Goal: Complete application form

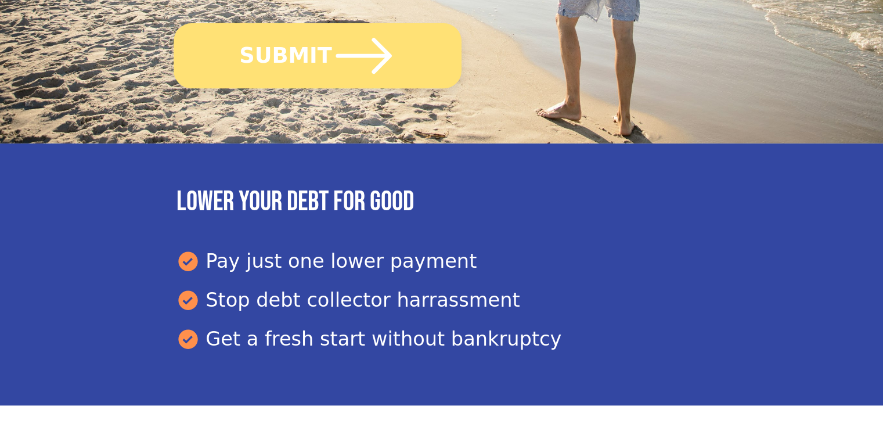
scroll to position [523, 0]
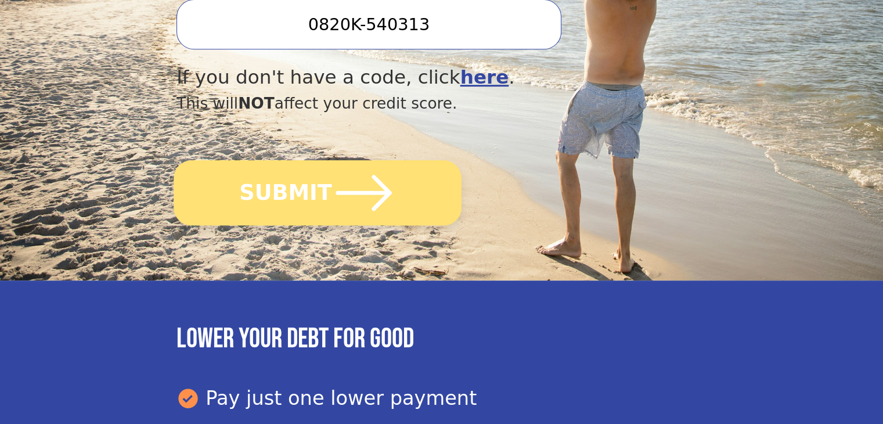
click at [383, 175] on icon "submit" at bounding box center [364, 193] width 56 height 36
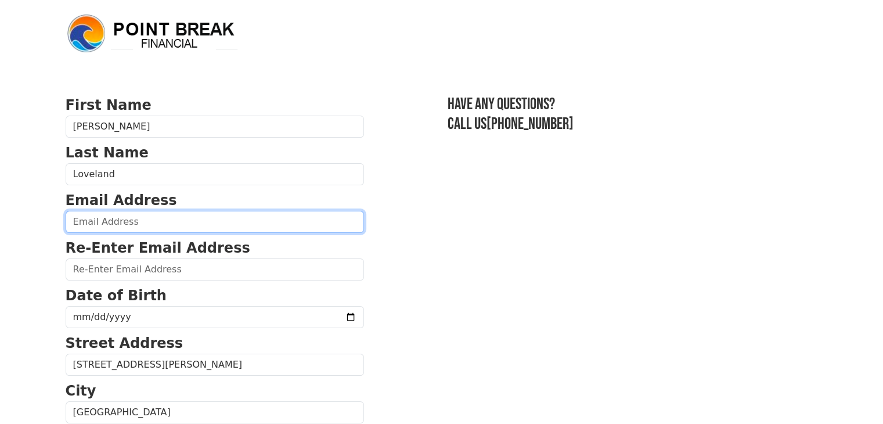
click at [230, 224] on input "email" at bounding box center [215, 222] width 298 height 22
type input "[EMAIL_ADDRESS][DOMAIN_NAME]"
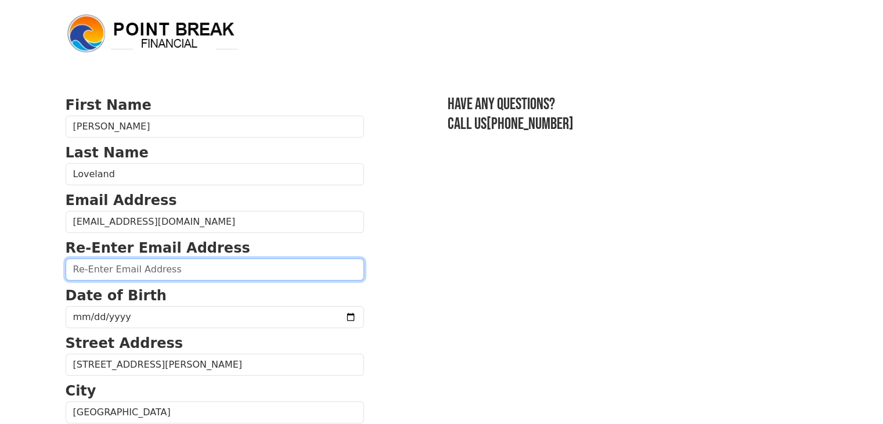
click at [176, 269] on input "email" at bounding box center [215, 269] width 298 height 22
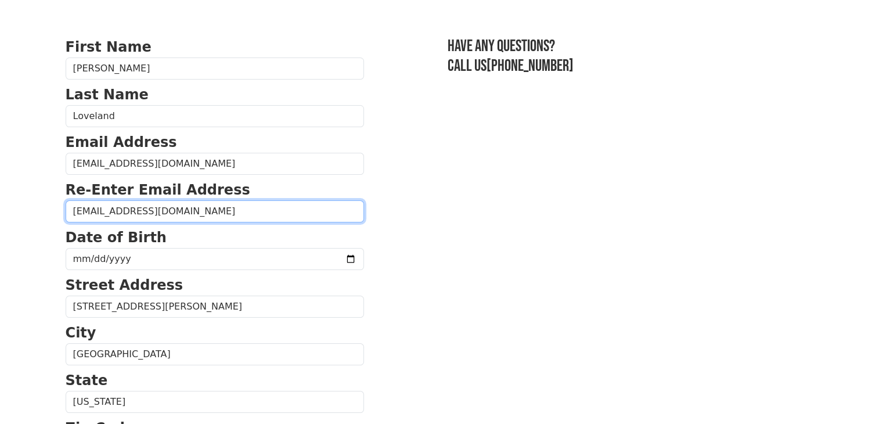
type input "[EMAIL_ADDRESS][DOMAIN_NAME]"
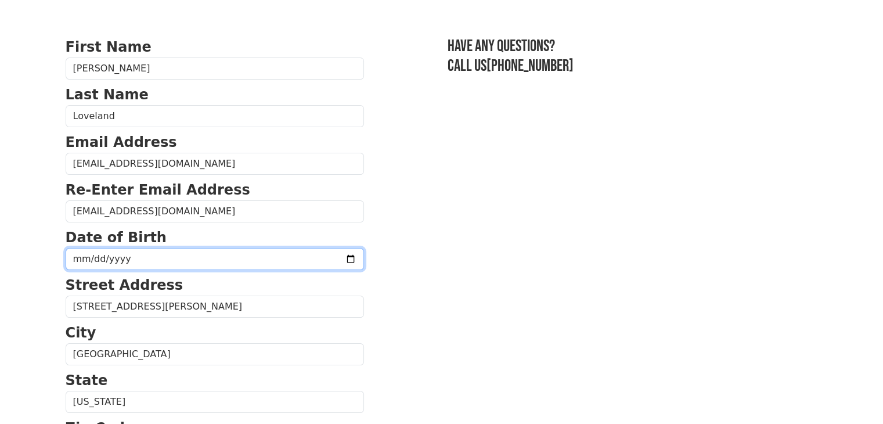
click at [139, 258] on input "date" at bounding box center [215, 259] width 298 height 22
type input "[DATE]"
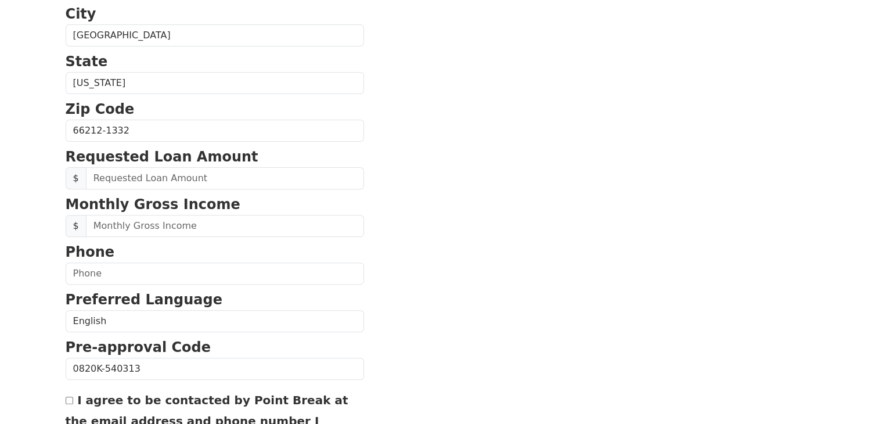
scroll to position [323, 0]
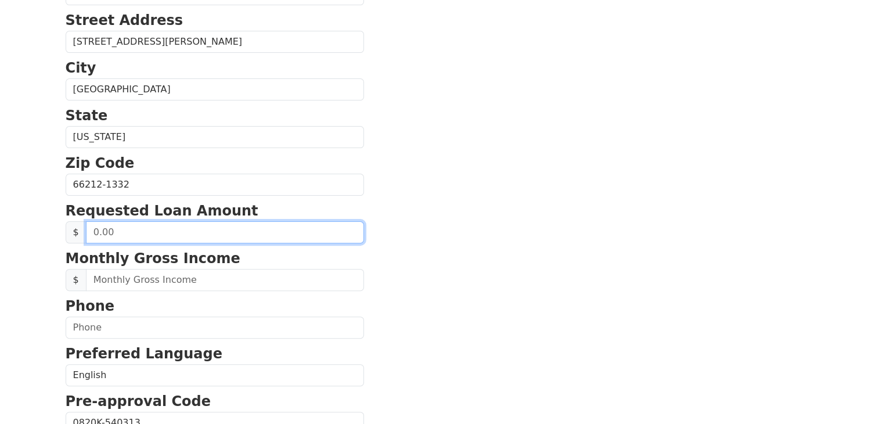
click at [205, 233] on input "text" at bounding box center [225, 232] width 278 height 22
type input "40,000.00"
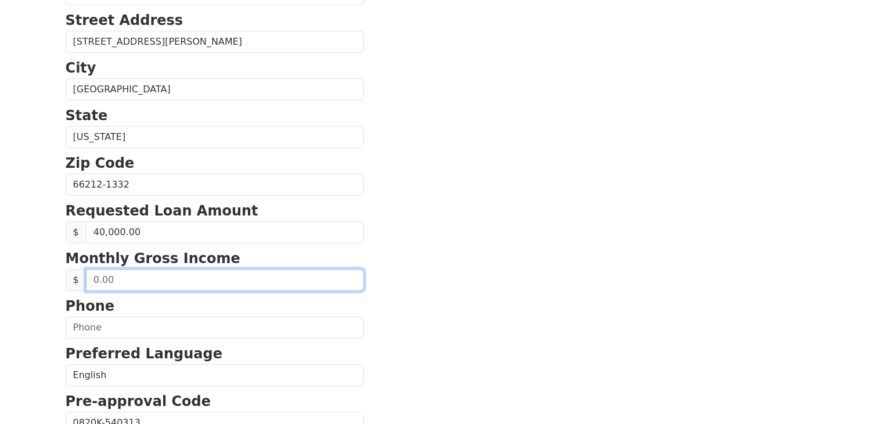
click at [177, 279] on input "text" at bounding box center [225, 280] width 278 height 22
type input "4,100.00"
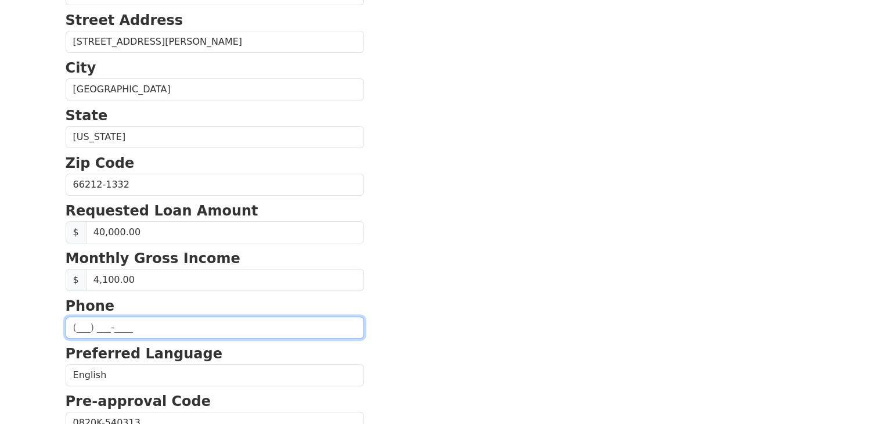
click at [200, 325] on input "text" at bounding box center [215, 327] width 298 height 22
type input "[PHONE_NUMBER]"
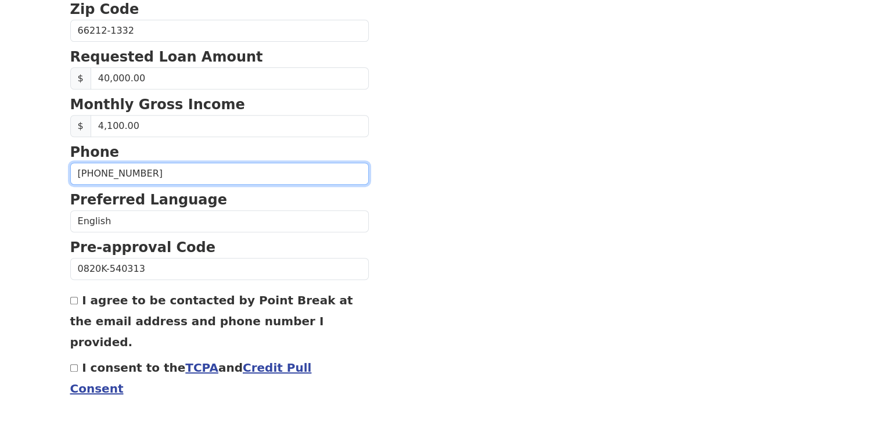
scroll to position [497, 0]
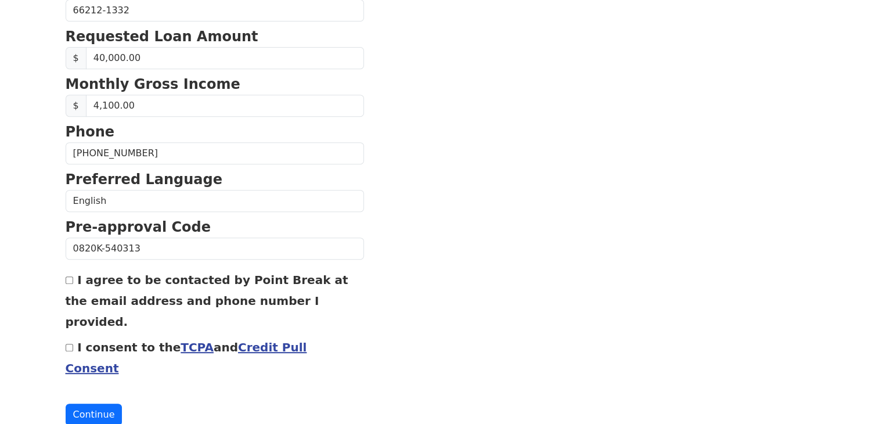
click at [66, 276] on input "I agree to be contacted by Point Break at the email address and phone number I …" at bounding box center [70, 280] width 8 height 8
checkbox input "true"
click at [181, 340] on link "TCPA" at bounding box center [197, 347] width 33 height 14
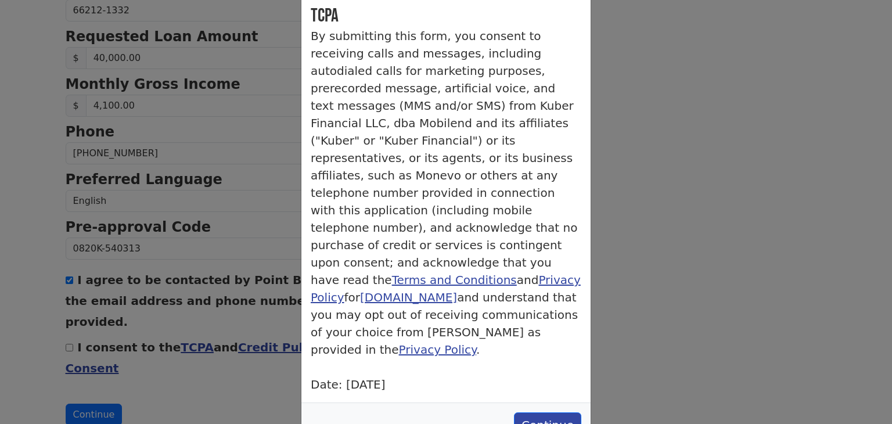
scroll to position [67, 0]
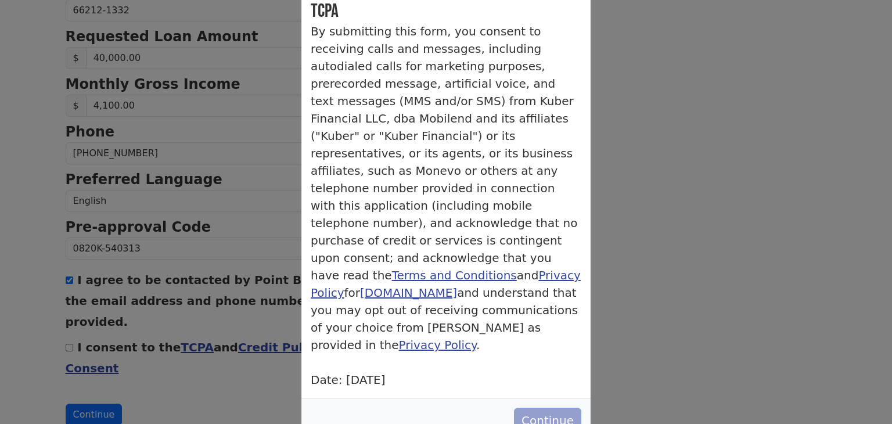
click at [557, 408] on button "Continue" at bounding box center [547, 421] width 67 height 26
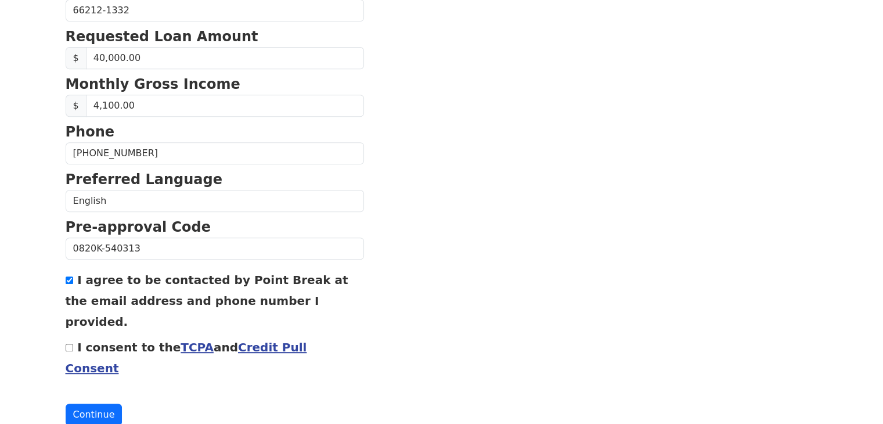
click at [288, 340] on link "Credit Pull Consent" at bounding box center [187, 357] width 242 height 35
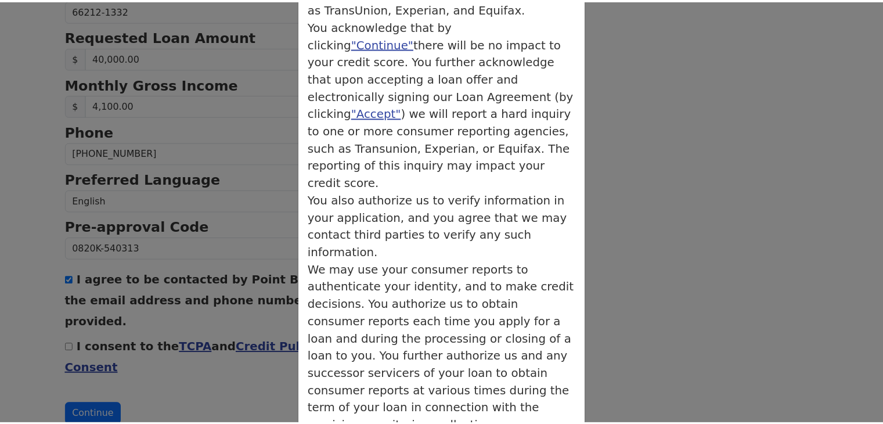
scroll to position [229, 0]
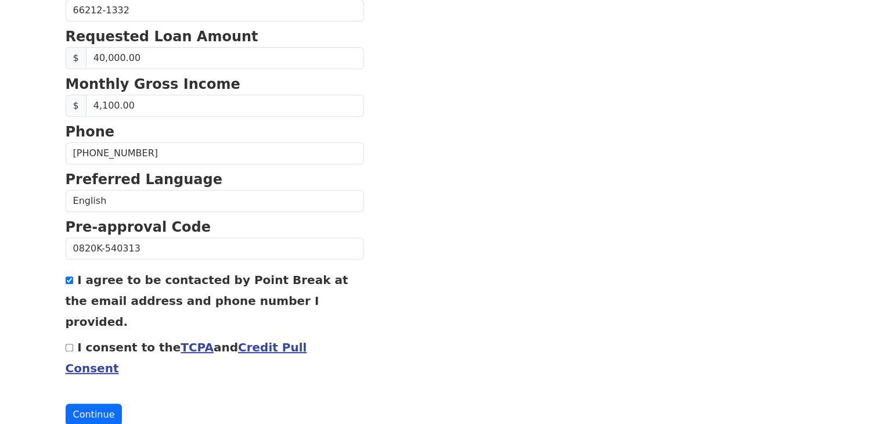
click at [69, 344] on input "I consent to the TCPA and Credit Pull Consent" at bounding box center [70, 348] width 8 height 8
checkbox input "true"
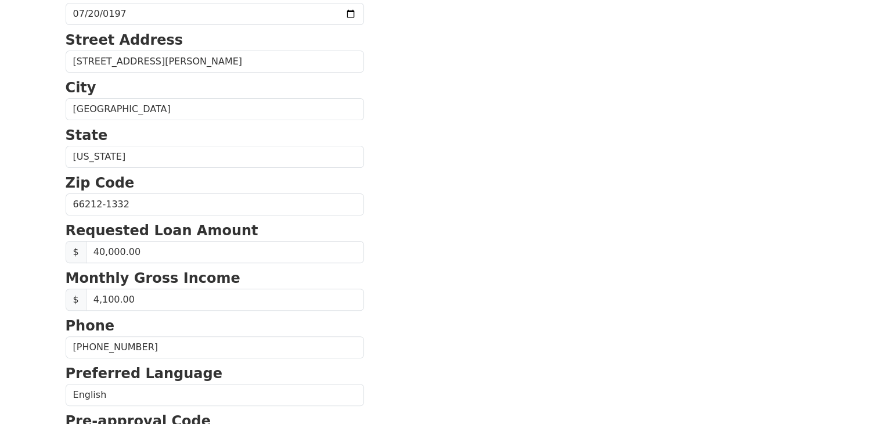
scroll to position [265, 0]
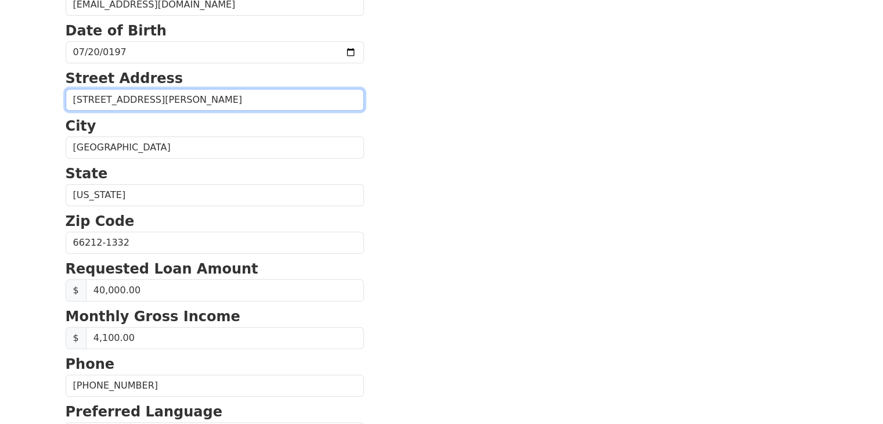
click at [85, 99] on input "[STREET_ADDRESS][PERSON_NAME]" at bounding box center [215, 100] width 298 height 22
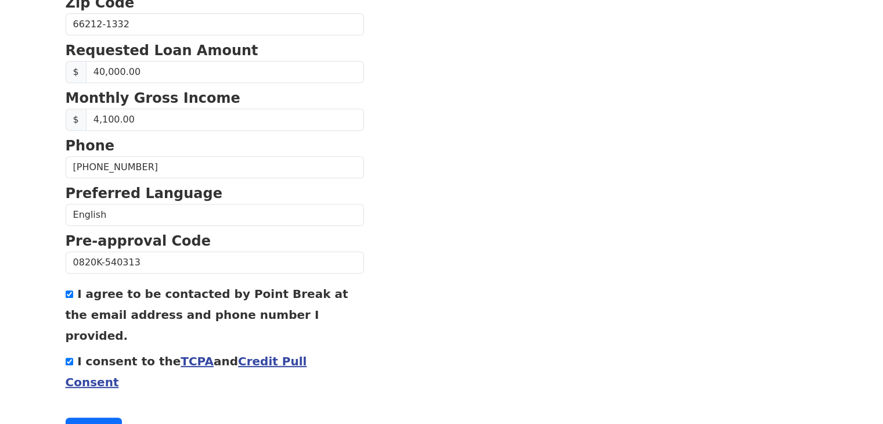
scroll to position [497, 0]
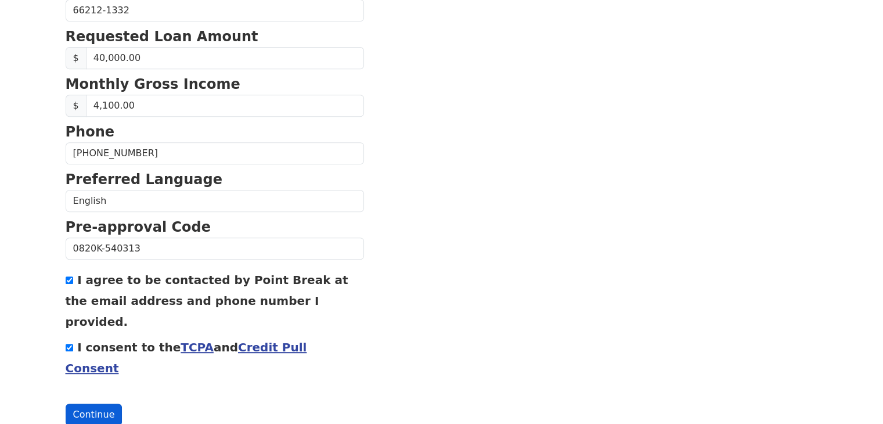
type input "[STREET_ADDRESS][PERSON_NAME]"
click at [93, 404] on button "Continue" at bounding box center [94, 415] width 57 height 22
